Goal: Find specific page/section: Find specific page/section

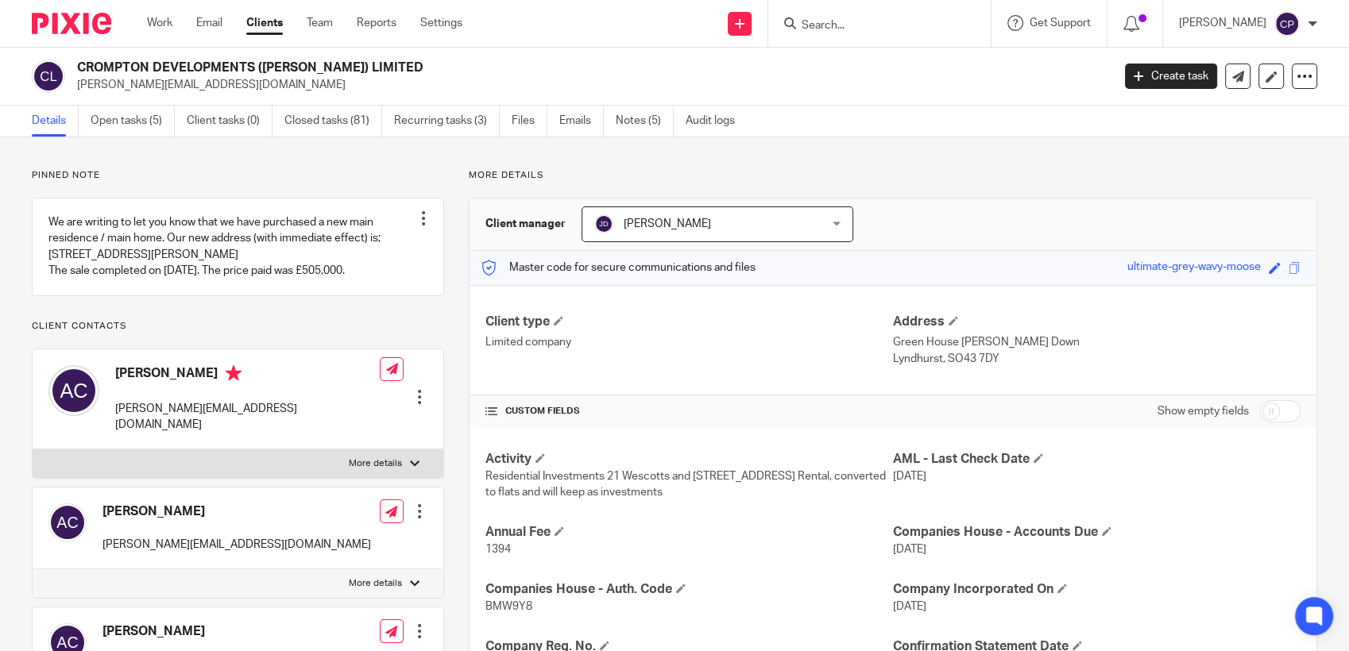
click at [701, 21] on input "Search" at bounding box center [871, 26] width 143 height 14
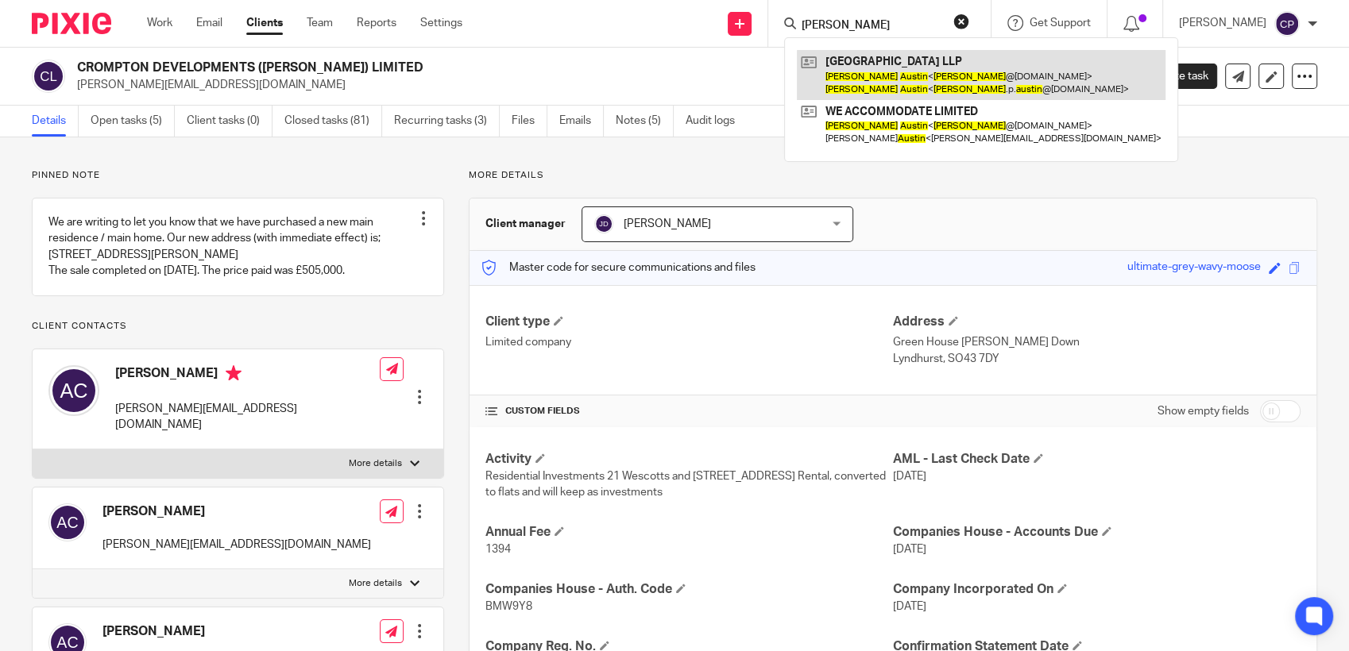
type input "david austin"
click at [701, 74] on link at bounding box center [981, 74] width 369 height 49
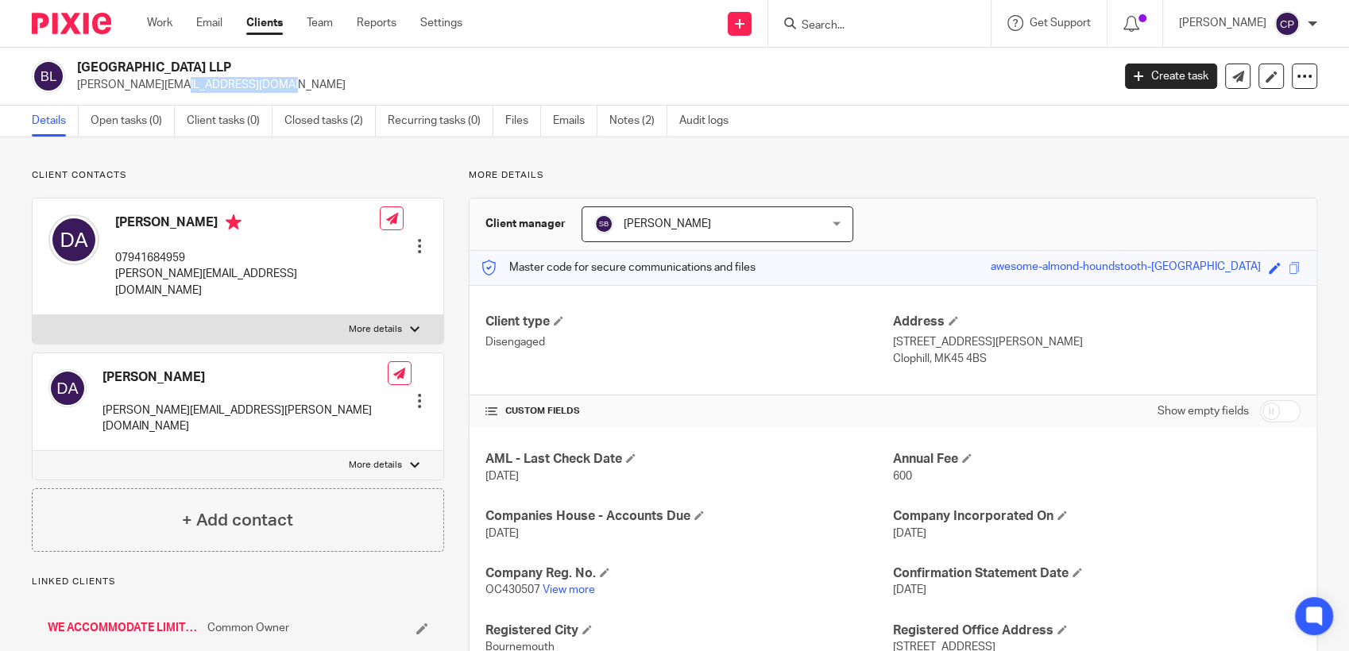
drag, startPoint x: 77, startPoint y: 83, endPoint x: 206, endPoint y: 81, distance: 128.7
click at [206, 81] on p "david@weaccom.com" at bounding box center [589, 85] width 1024 height 16
drag, startPoint x: 206, startPoint y: 81, endPoint x: 156, endPoint y: 86, distance: 50.3
copy p "david@weaccom.com"
click at [1232, 169] on p "More details" at bounding box center [893, 175] width 848 height 13
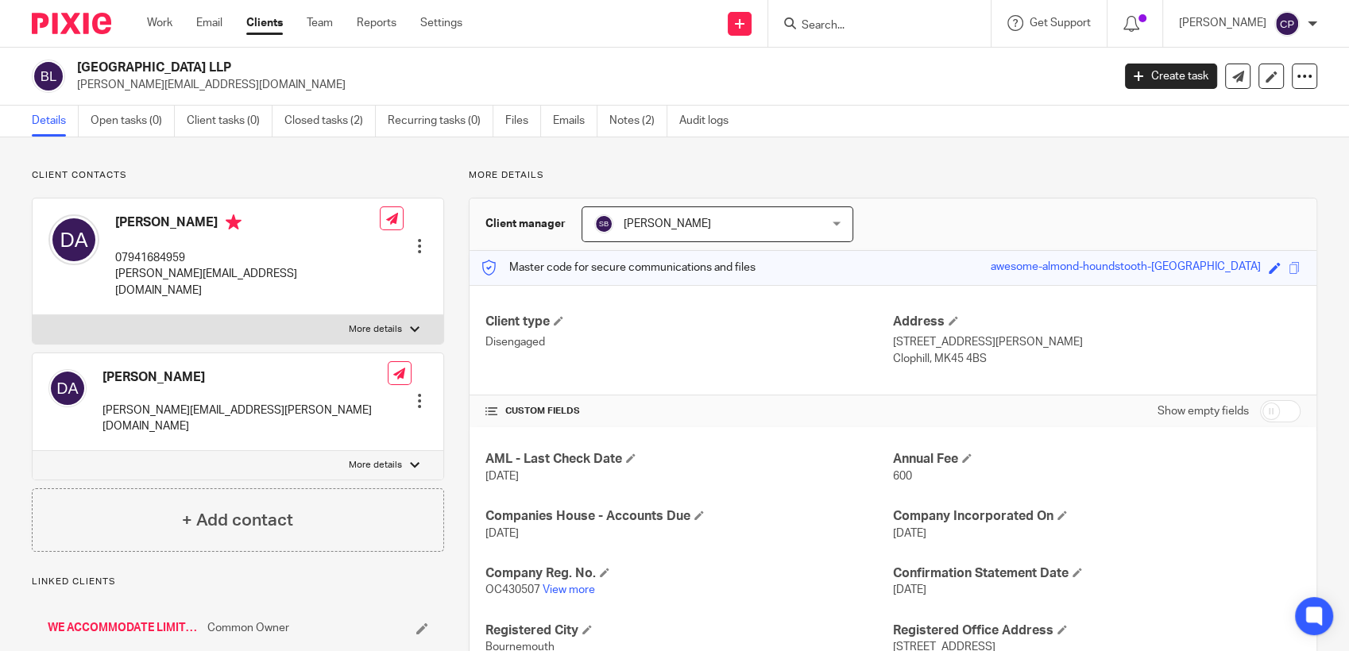
click at [831, 23] on input "Search" at bounding box center [871, 26] width 143 height 14
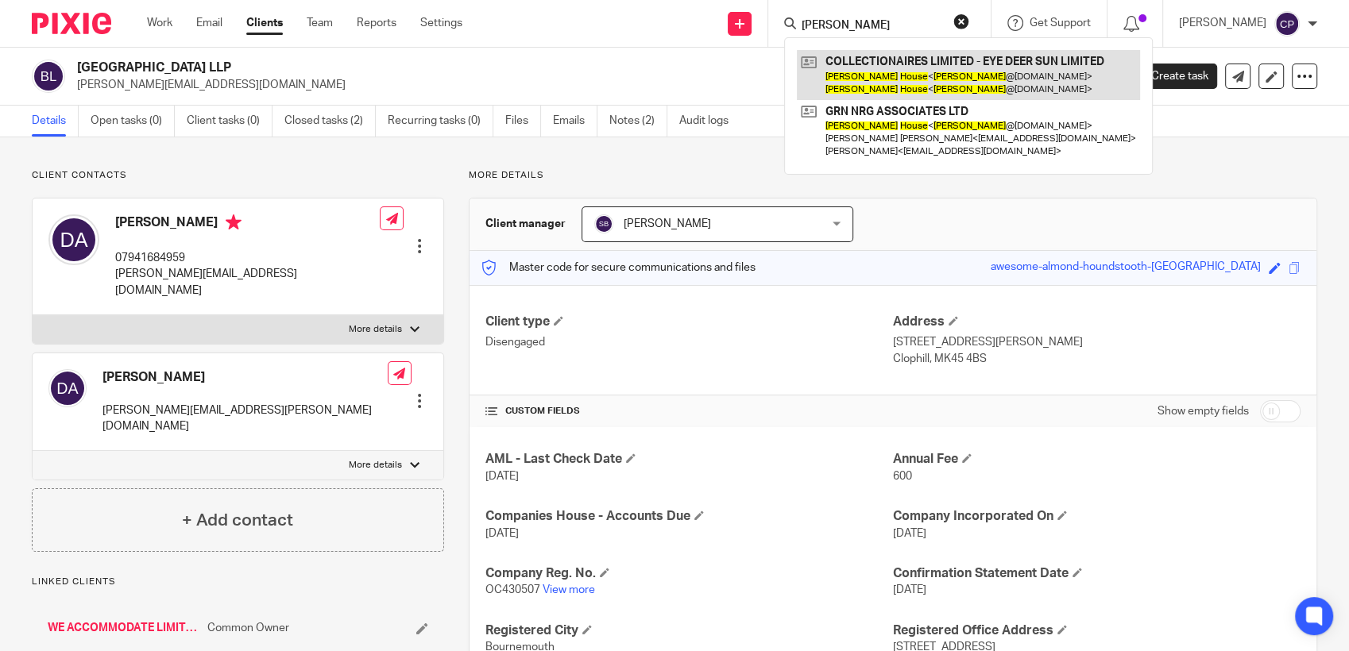
type input "kevin house"
click at [953, 89] on link at bounding box center [968, 74] width 343 height 49
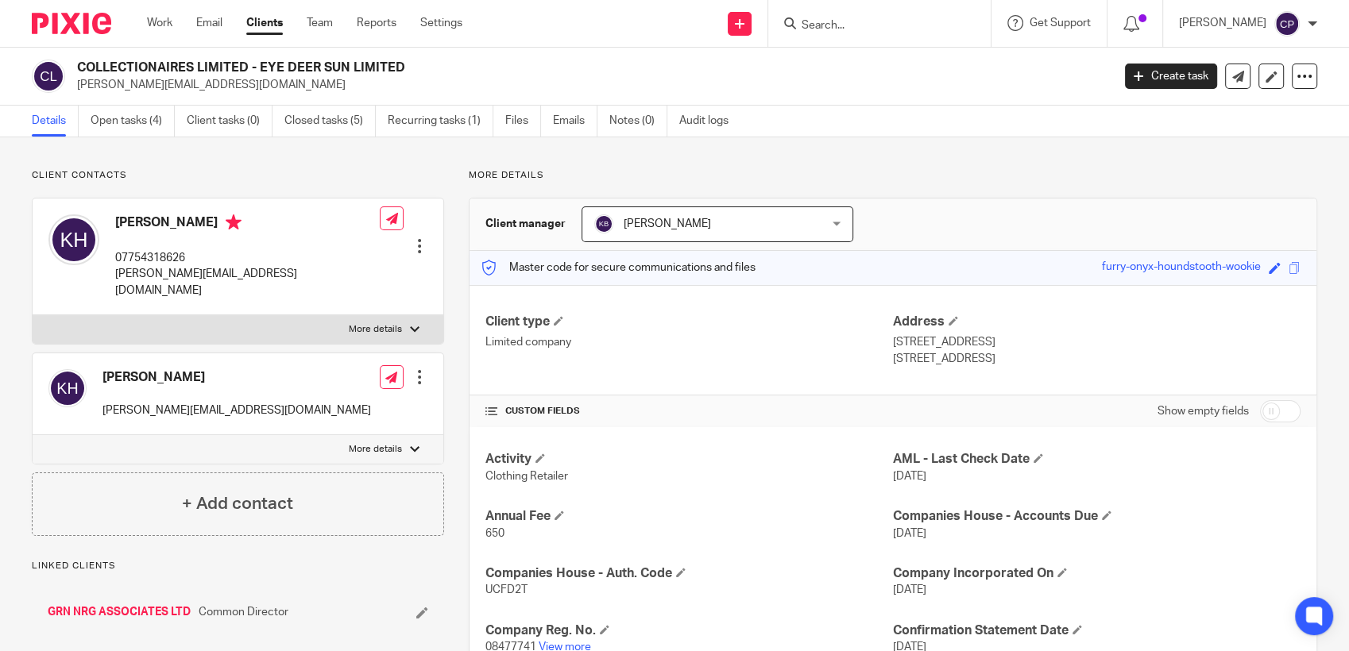
click at [811, 31] on input "Search" at bounding box center [871, 26] width 143 height 14
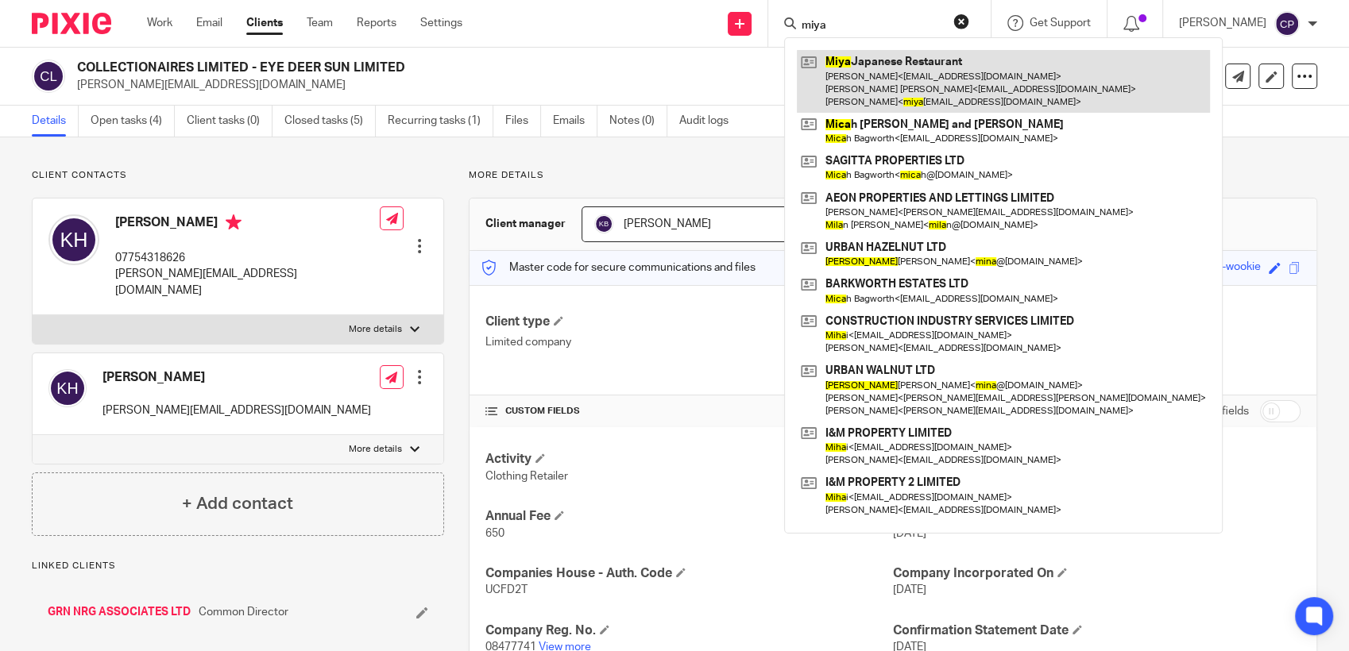
type input "miya"
click at [857, 78] on link at bounding box center [1003, 81] width 413 height 63
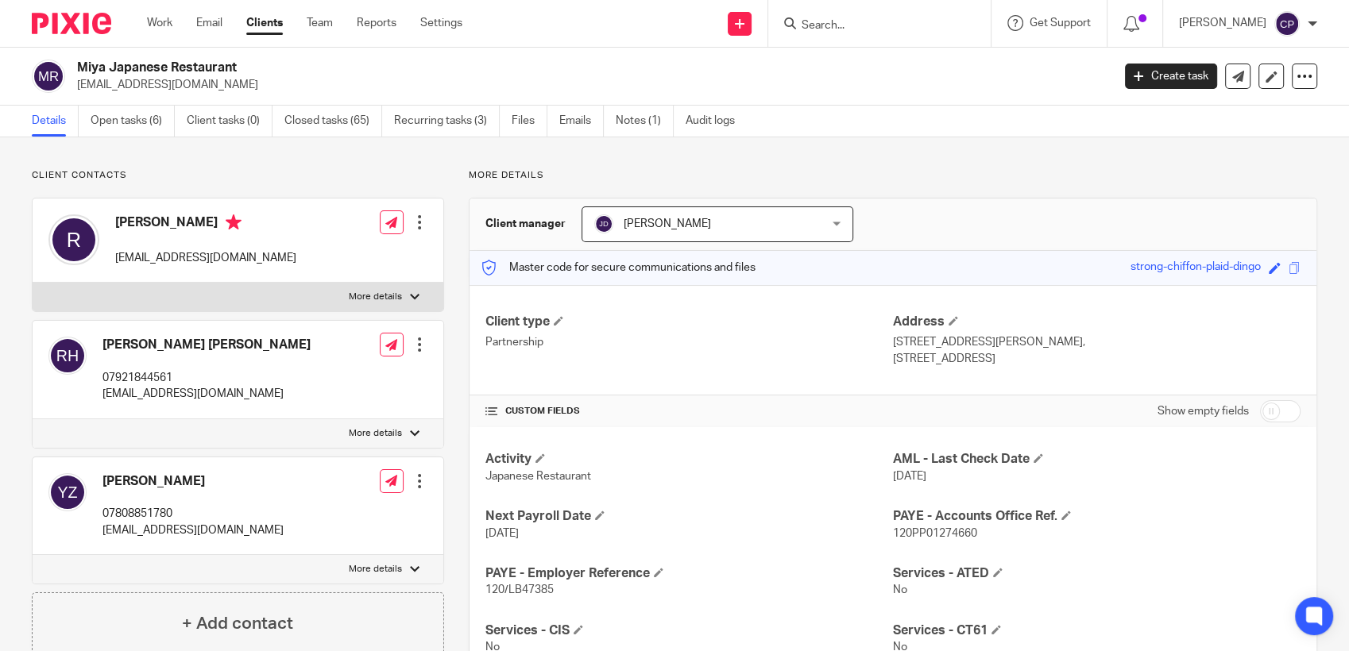
drag, startPoint x: 0, startPoint y: 0, endPoint x: 193, endPoint y: 88, distance: 212.2
